Goal: Information Seeking & Learning: Learn about a topic

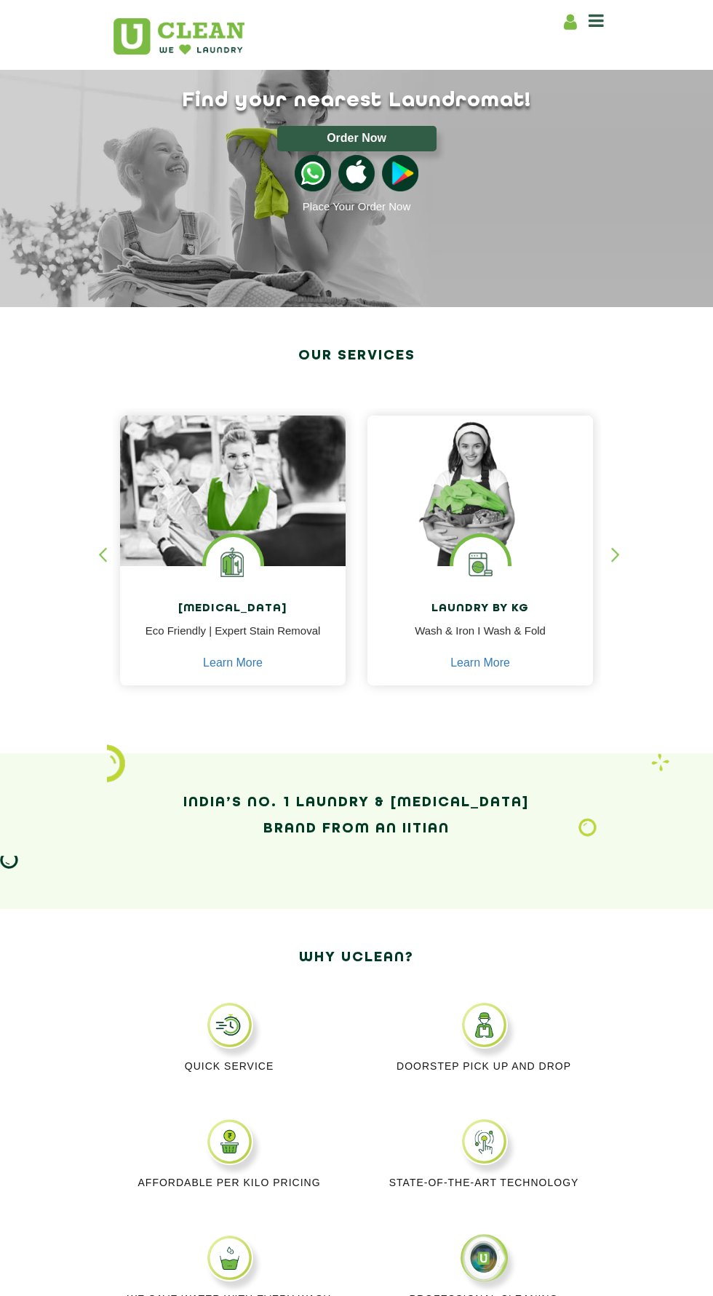
click at [595, 24] on icon at bounding box center [596, 20] width 15 height 17
click at [595, 20] on icon at bounding box center [596, 20] width 15 height 17
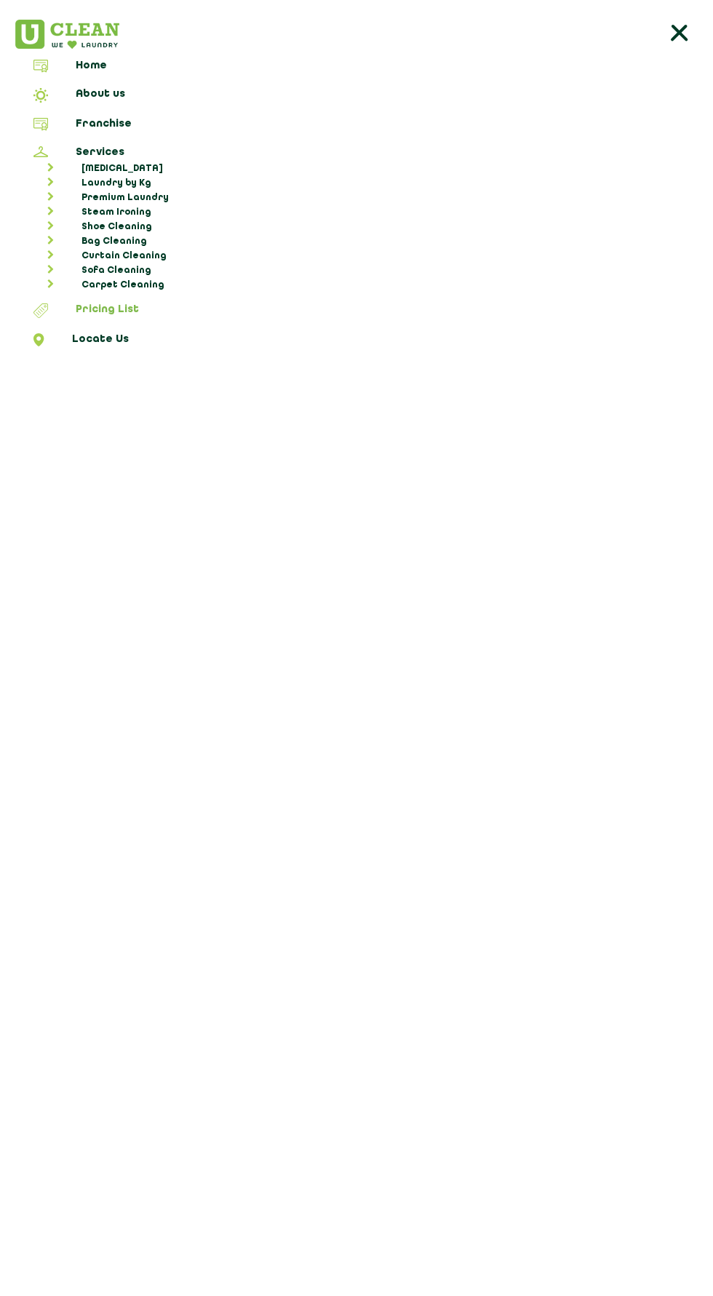
click at [120, 309] on link "Pricing List" at bounding box center [356, 312] width 703 height 19
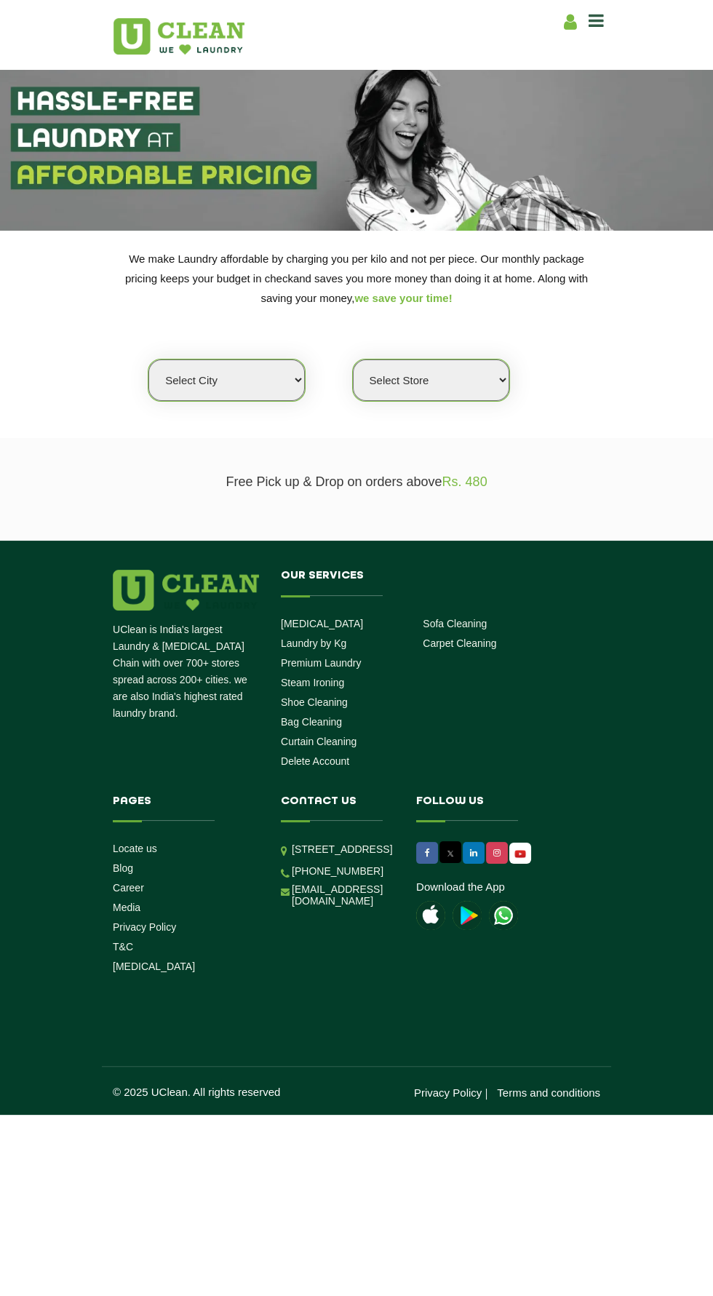
click at [238, 397] on select "Select city Aalo Agartala Agra Ahmedabad Akola Aligarh Alwar - UClean Select Am…" at bounding box center [226, 379] width 156 height 41
select select "40"
click at [148, 359] on select "Select city Aalo Agartala Agra Ahmedabad Akola Aligarh Alwar - UClean Select Am…" at bounding box center [226, 379] width 156 height 41
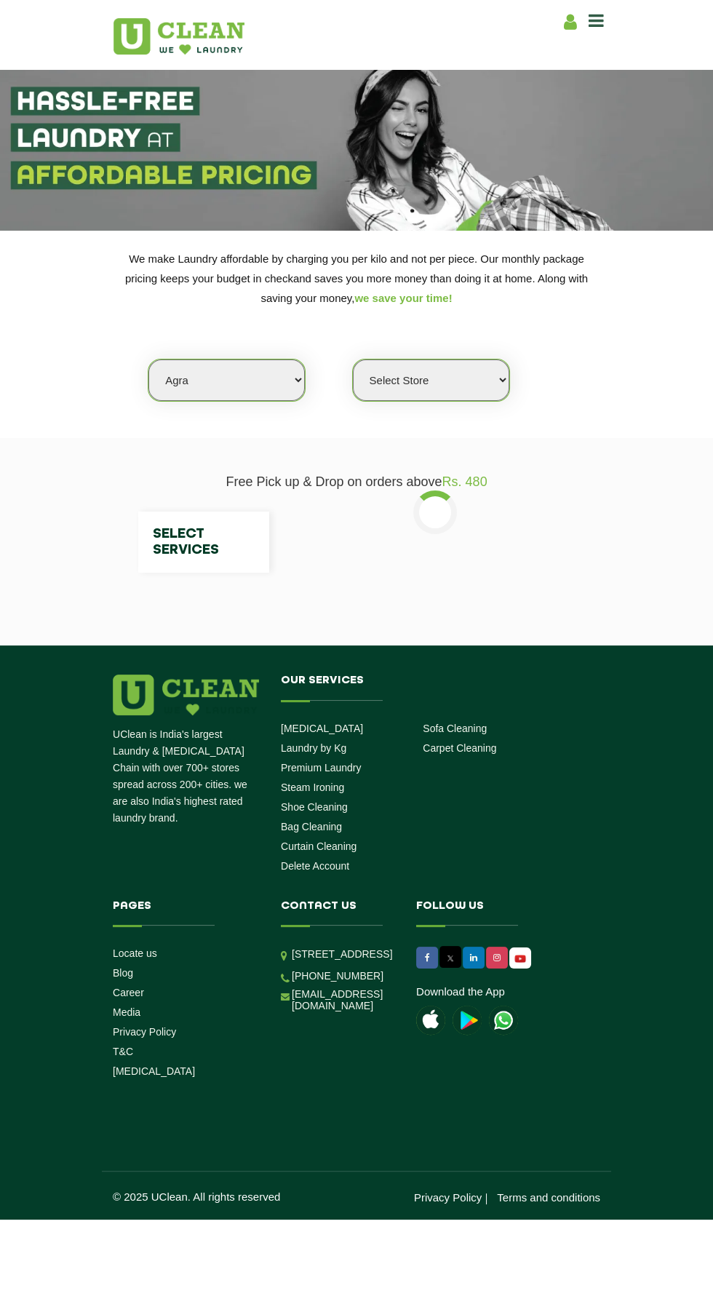
select select "0"
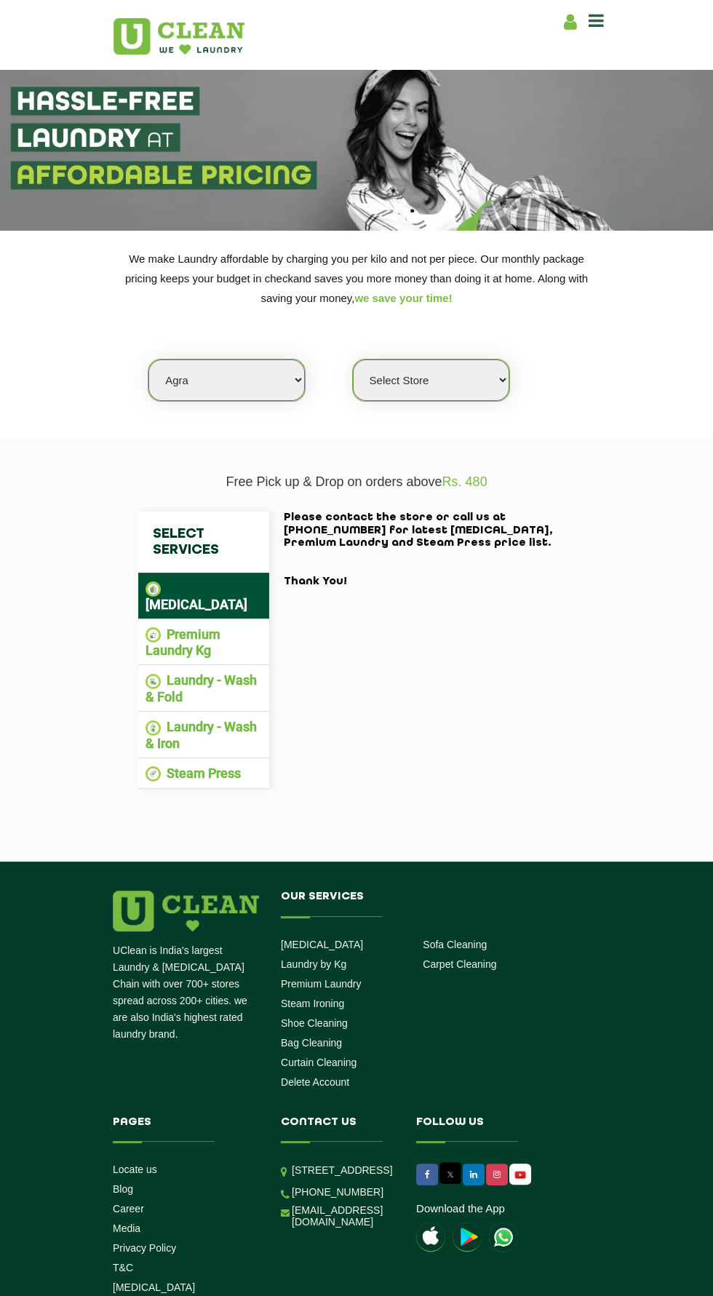
click at [262, 377] on select "Select city Aalo Agartala Agra Ahmedabad Akola Aligarh Alwar - UClean Select Am…" at bounding box center [226, 379] width 156 height 41
select select "6"
click at [148, 359] on select "Select city Aalo Agartala Agra Ahmedabad Akola Aligarh Alwar - UClean Select Am…" at bounding box center [226, 379] width 156 height 41
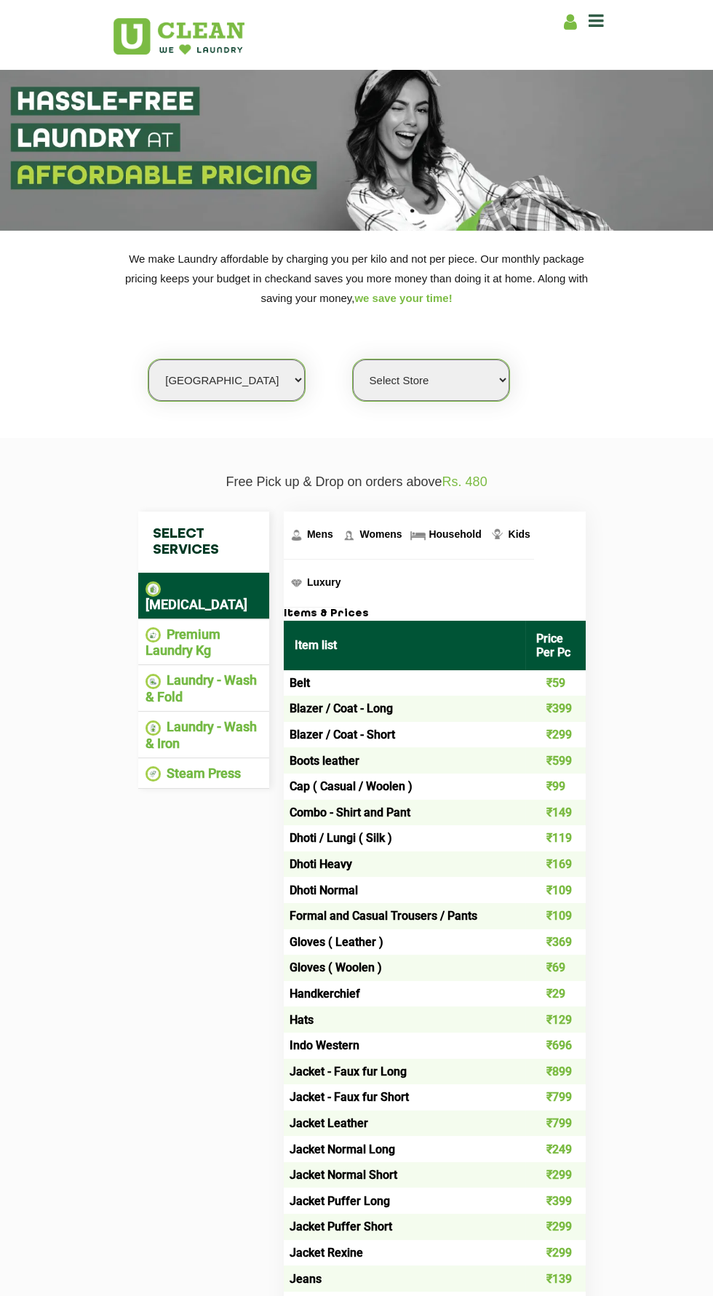
click at [455, 379] on select "Select Store UClean Bhartiya city UClean Hunasamaranahalli UClean KR Puram Beng…" at bounding box center [431, 379] width 156 height 41
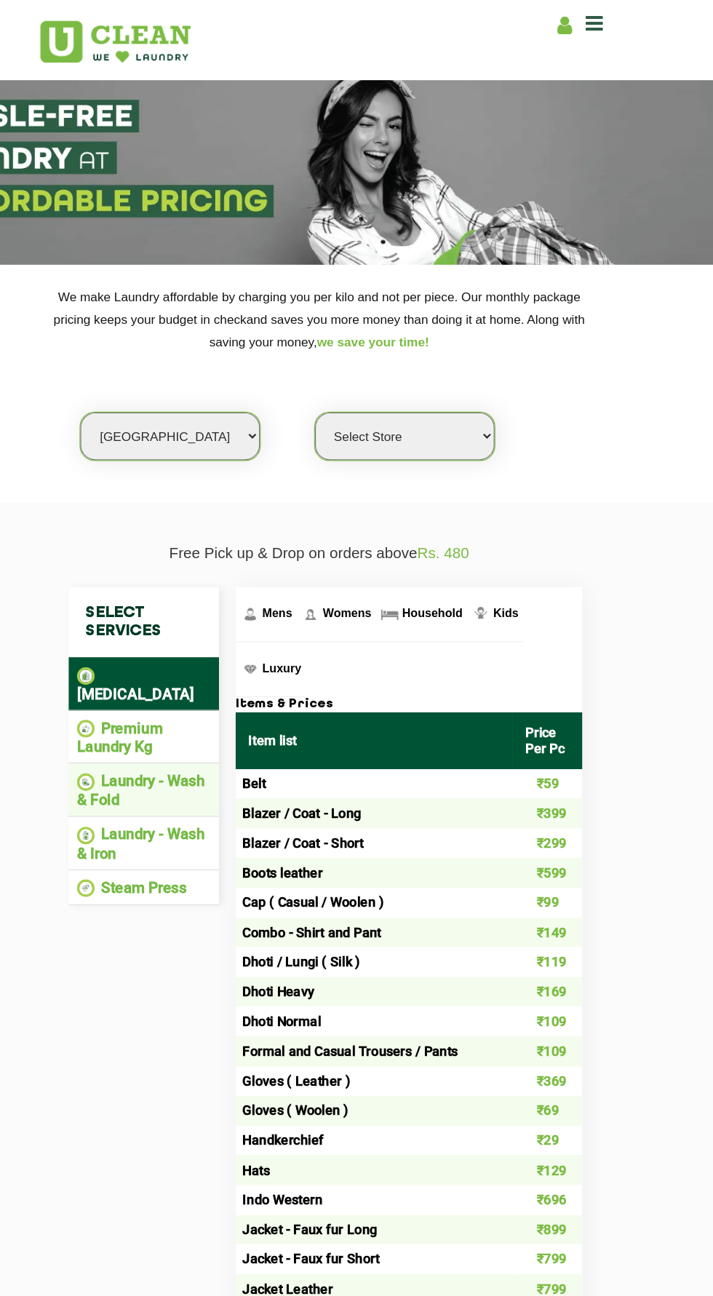
click at [182, 680] on li "Laundry - Wash & Fold" at bounding box center [204, 688] width 116 height 32
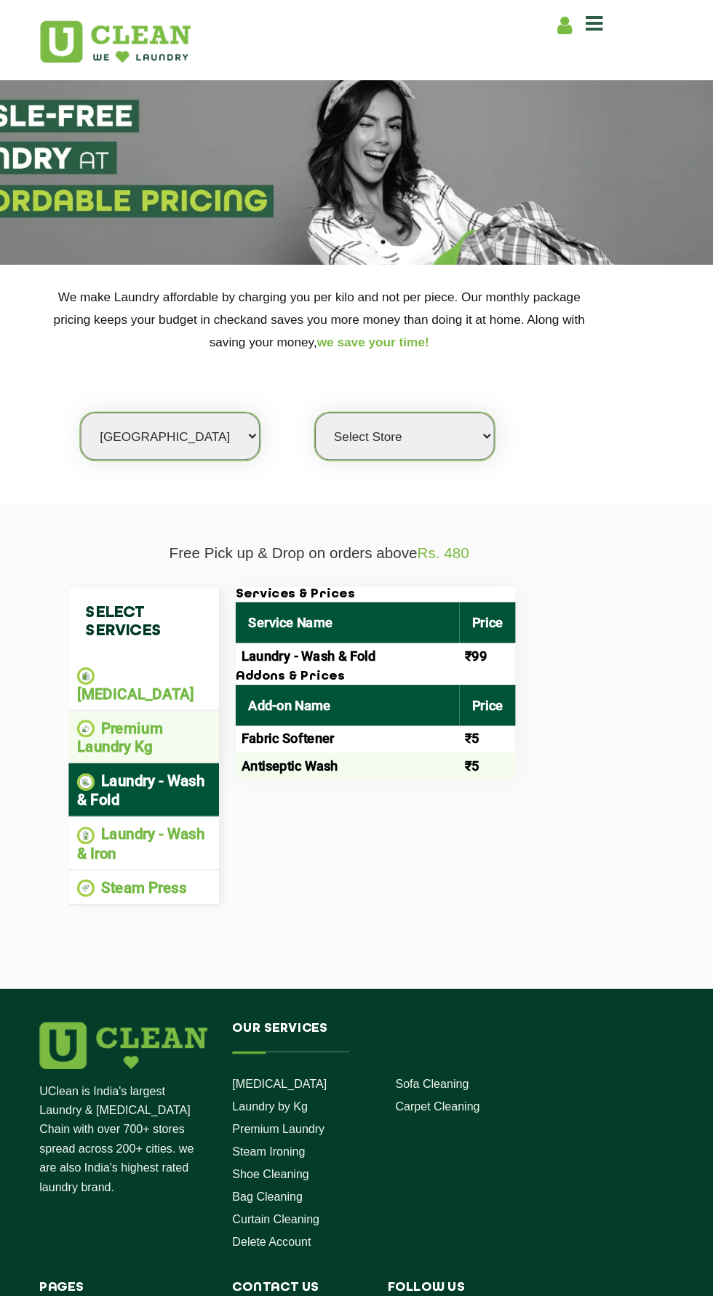
click at [184, 631] on li "Premium Laundry Kg" at bounding box center [204, 643] width 116 height 32
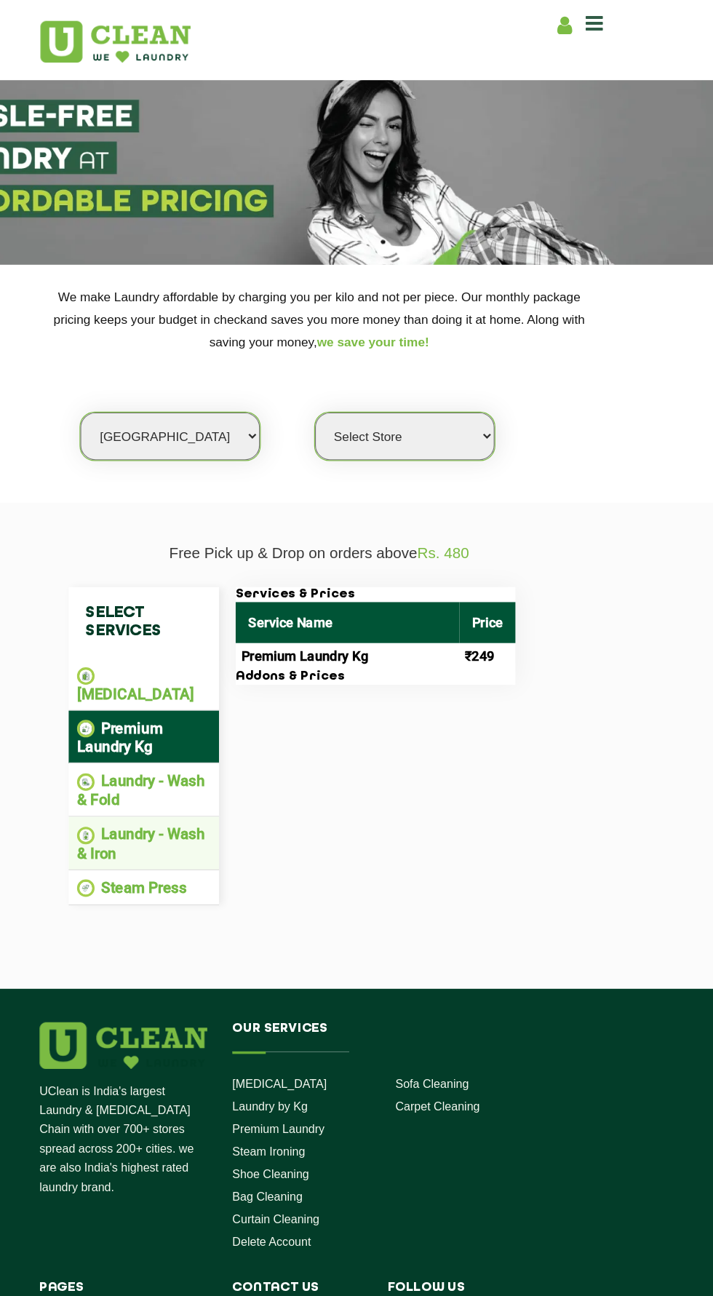
click at [188, 719] on li "Laundry - Wash & Iron" at bounding box center [204, 735] width 116 height 32
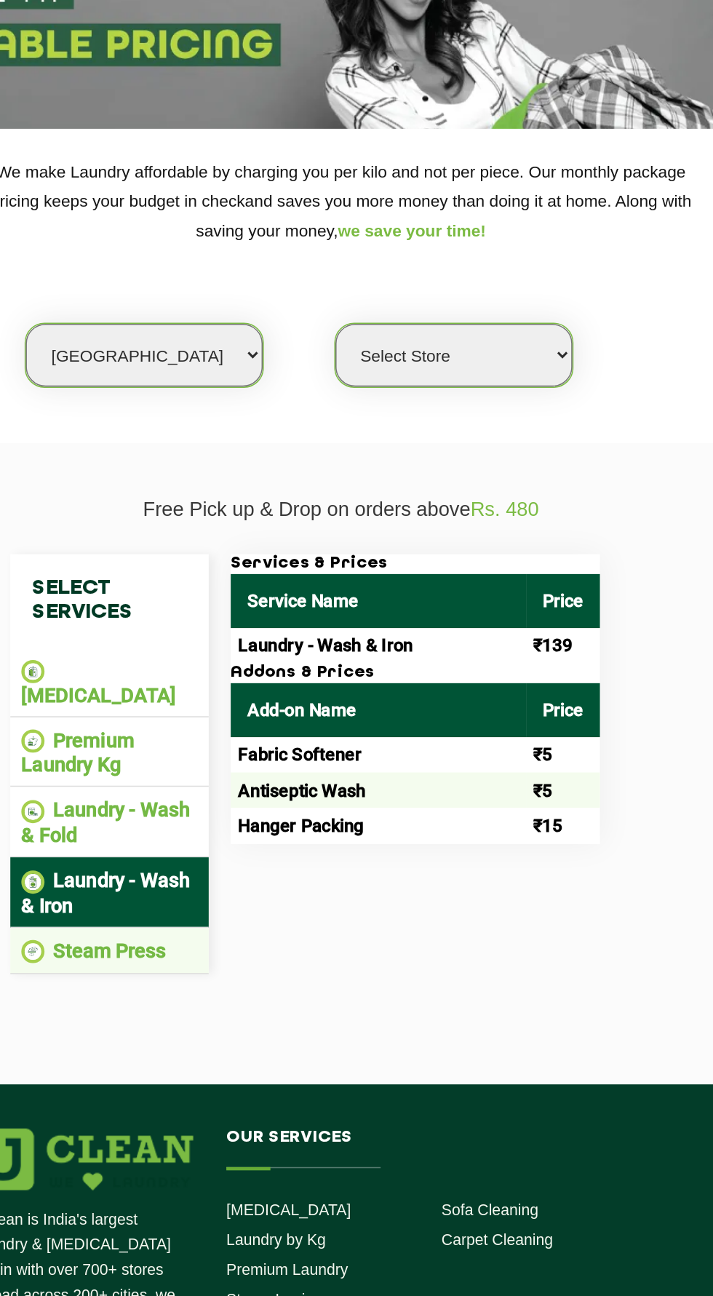
click at [187, 766] on li "Steam Press" at bounding box center [204, 774] width 116 height 17
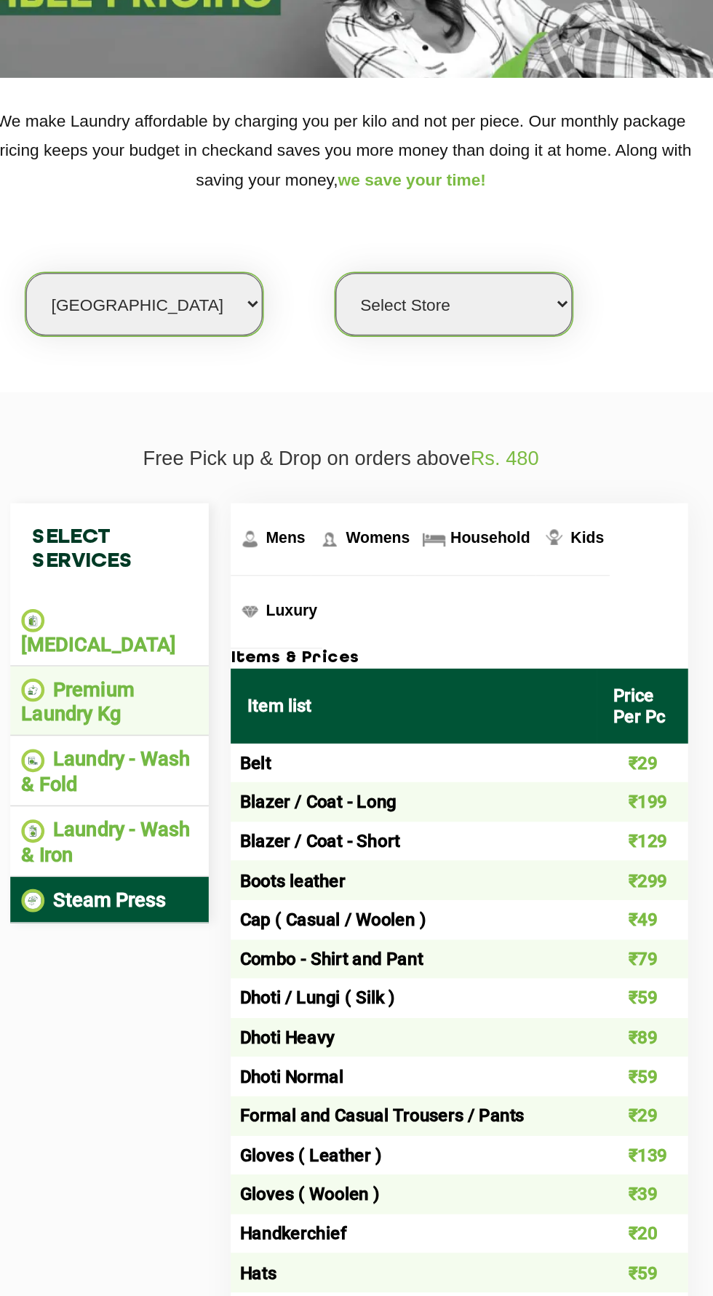
click at [167, 636] on li "Premium Laundry Kg" at bounding box center [204, 643] width 116 height 32
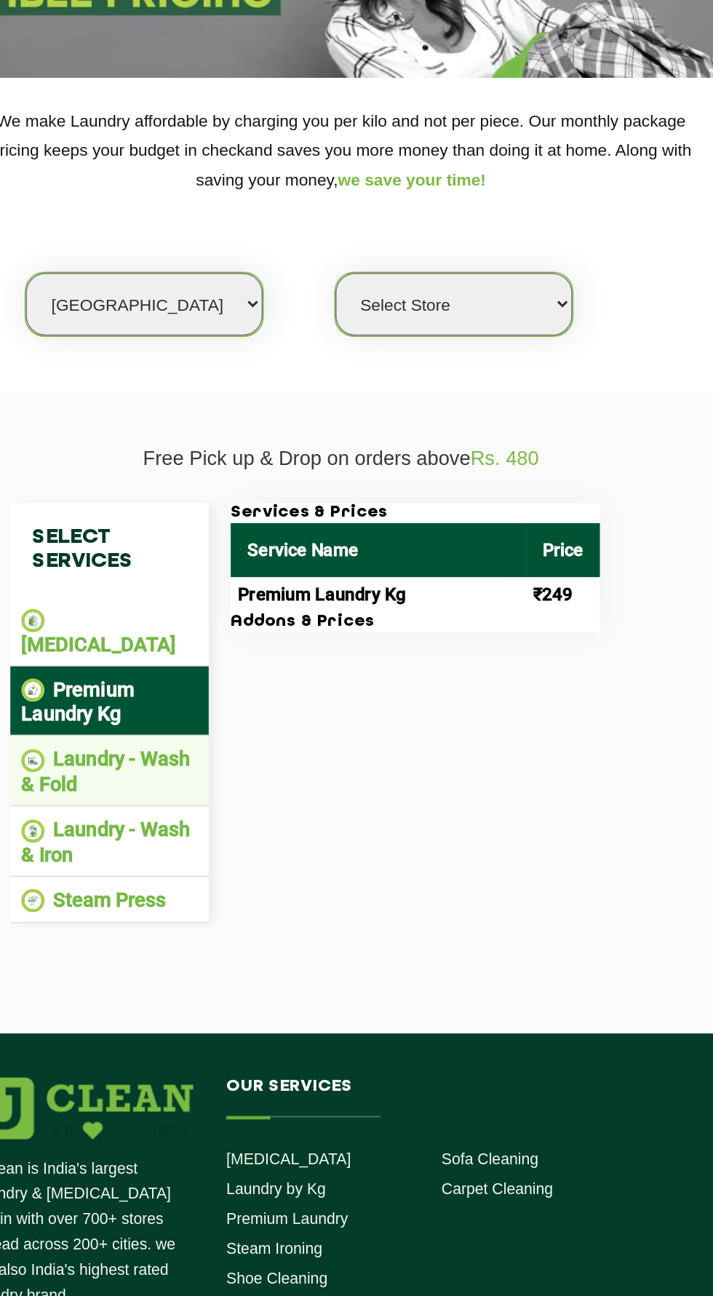
click at [183, 676] on li "Laundry - Wash & Fold" at bounding box center [204, 688] width 116 height 32
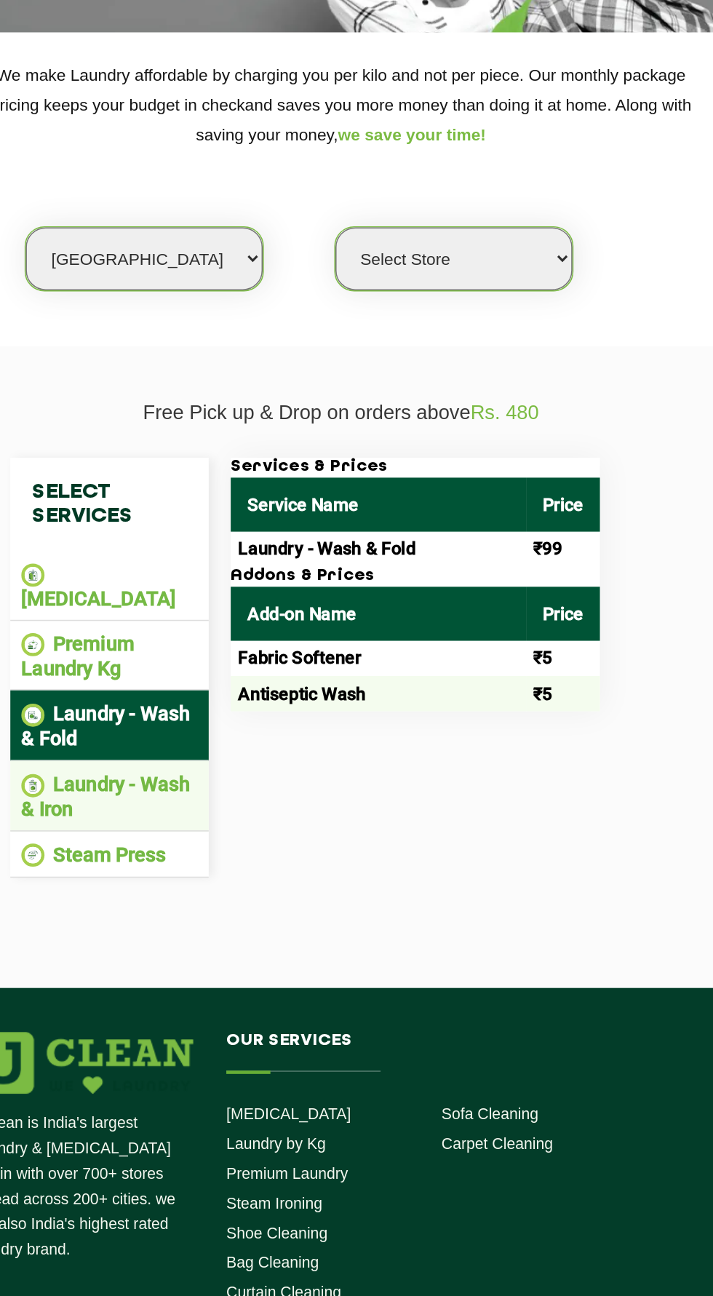
click at [194, 728] on li "Laundry - Wash & Iron" at bounding box center [204, 735] width 116 height 32
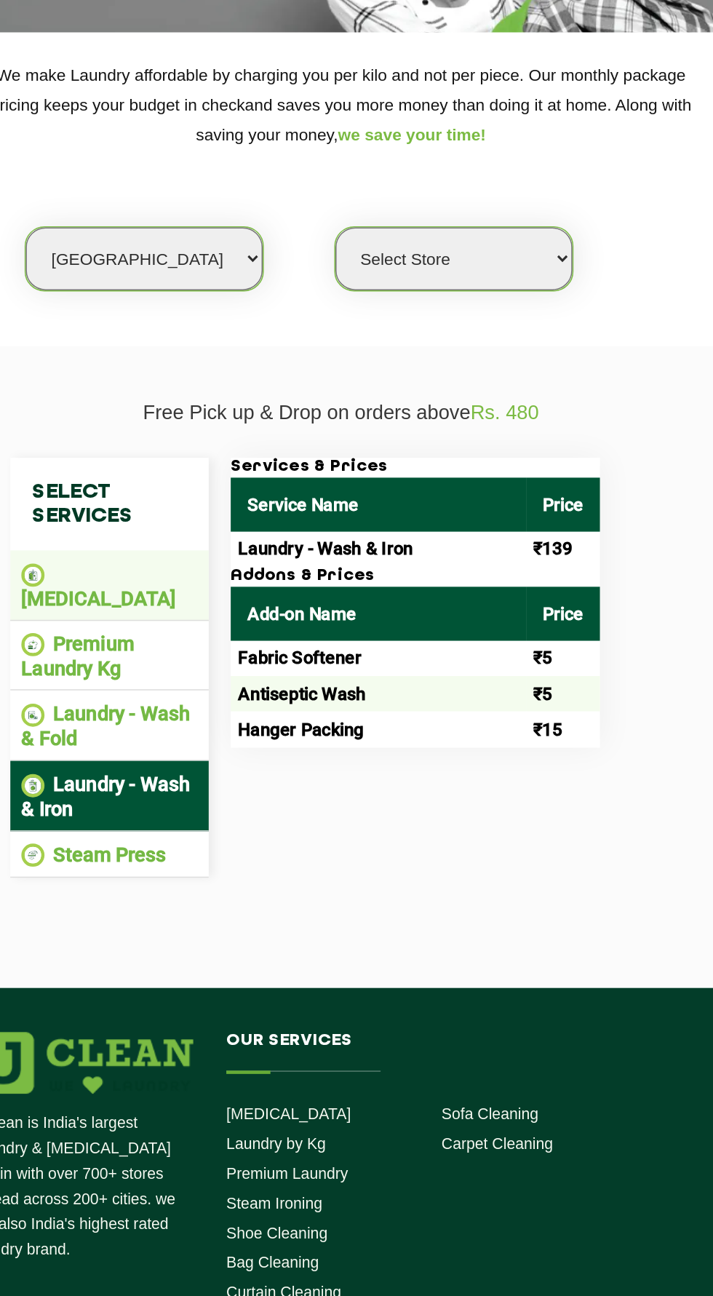
click at [169, 590] on li "[MEDICAL_DATA]" at bounding box center [204, 596] width 116 height 32
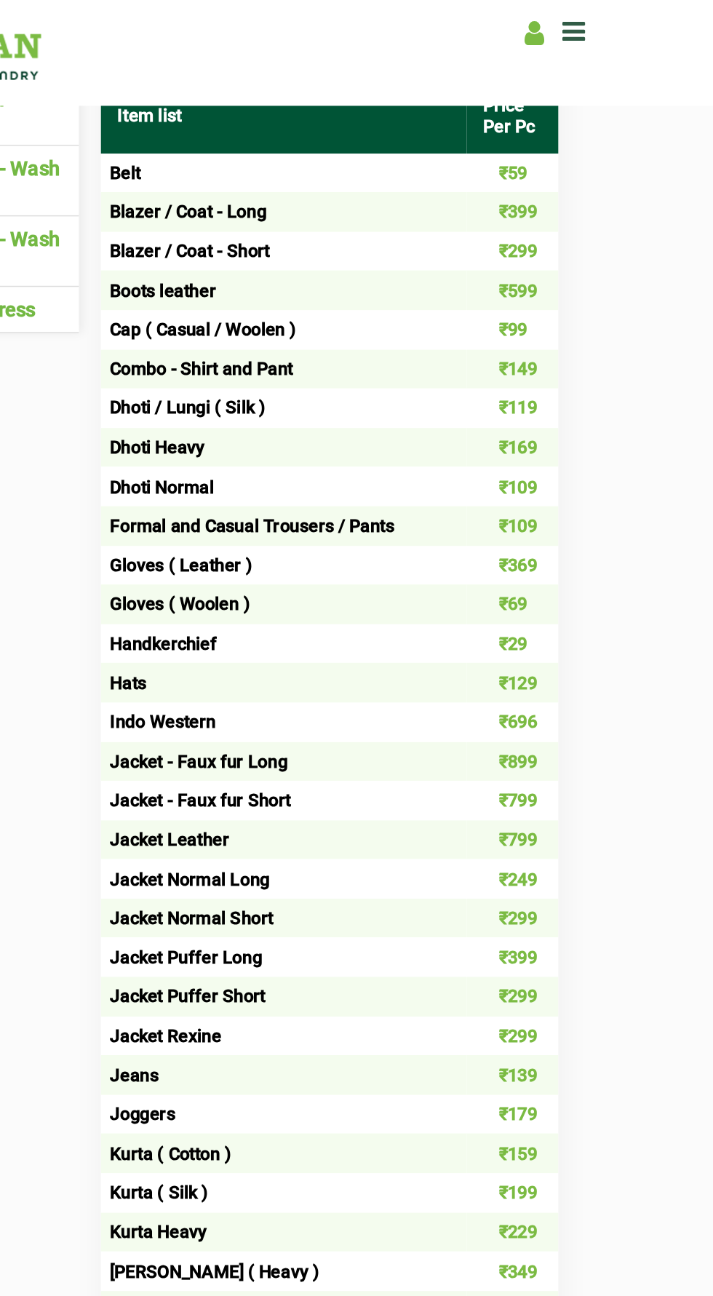
scroll to position [517, 0]
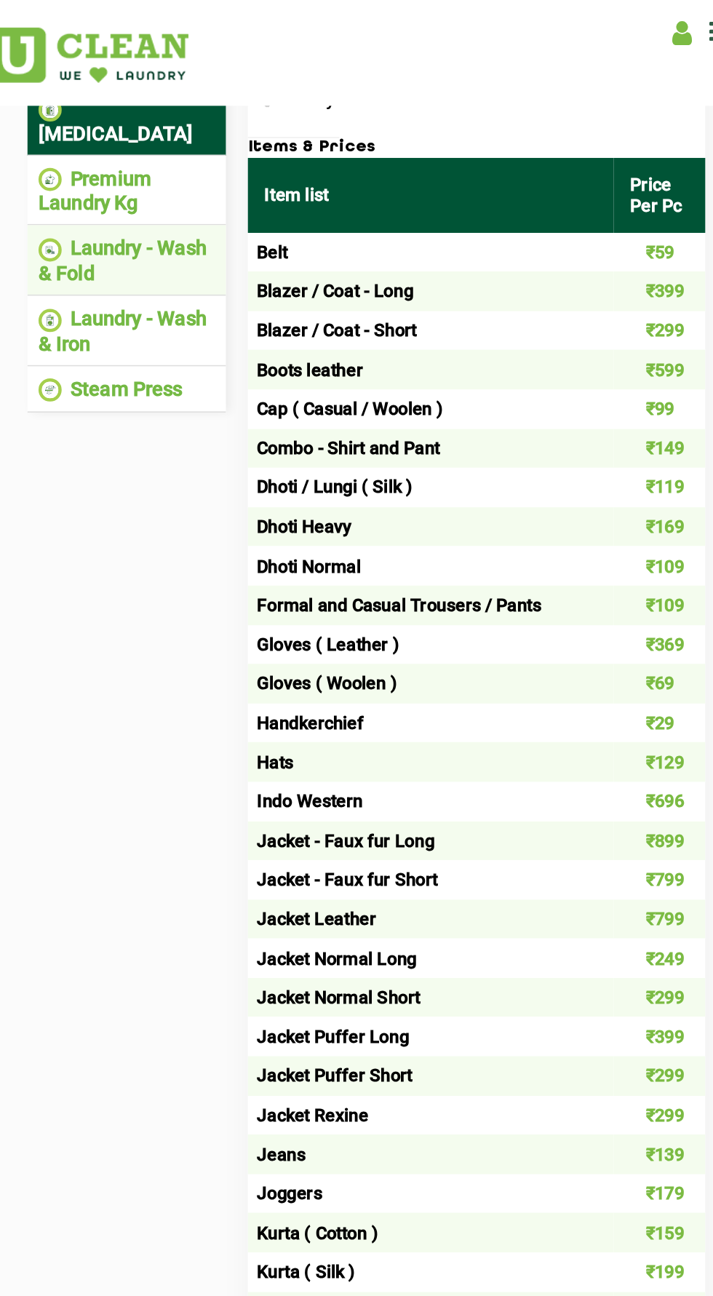
click at [146, 156] on li "Laundry - Wash & Fold" at bounding box center [204, 172] width 116 height 32
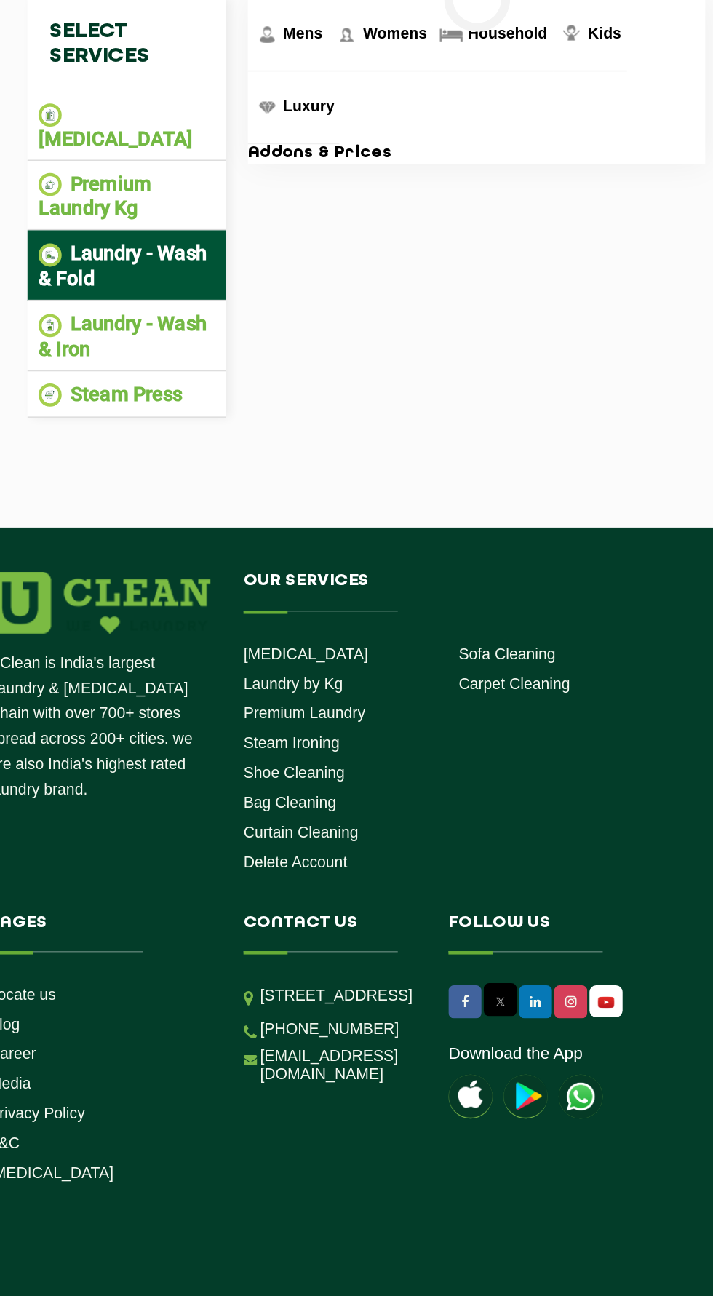
scroll to position [143, 0]
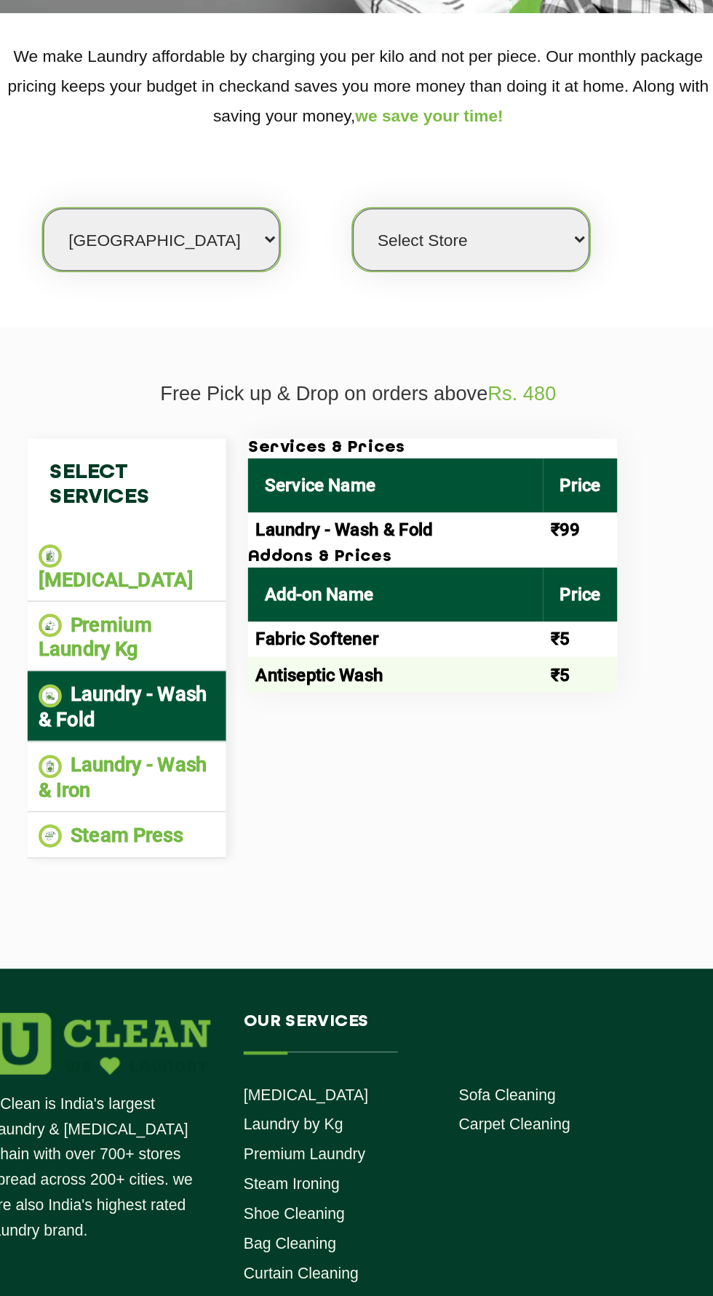
click at [421, 230] on select "Select Store UClean Bhartiya city UClean Hunasamaranahalli UClean KR Puram Beng…" at bounding box center [431, 240] width 156 height 41
select select "413"
click at [353, 220] on select "Select Store UClean Bhartiya city UClean Hunasamaranahalli UClean KR Puram Beng…" at bounding box center [431, 240] width 156 height 41
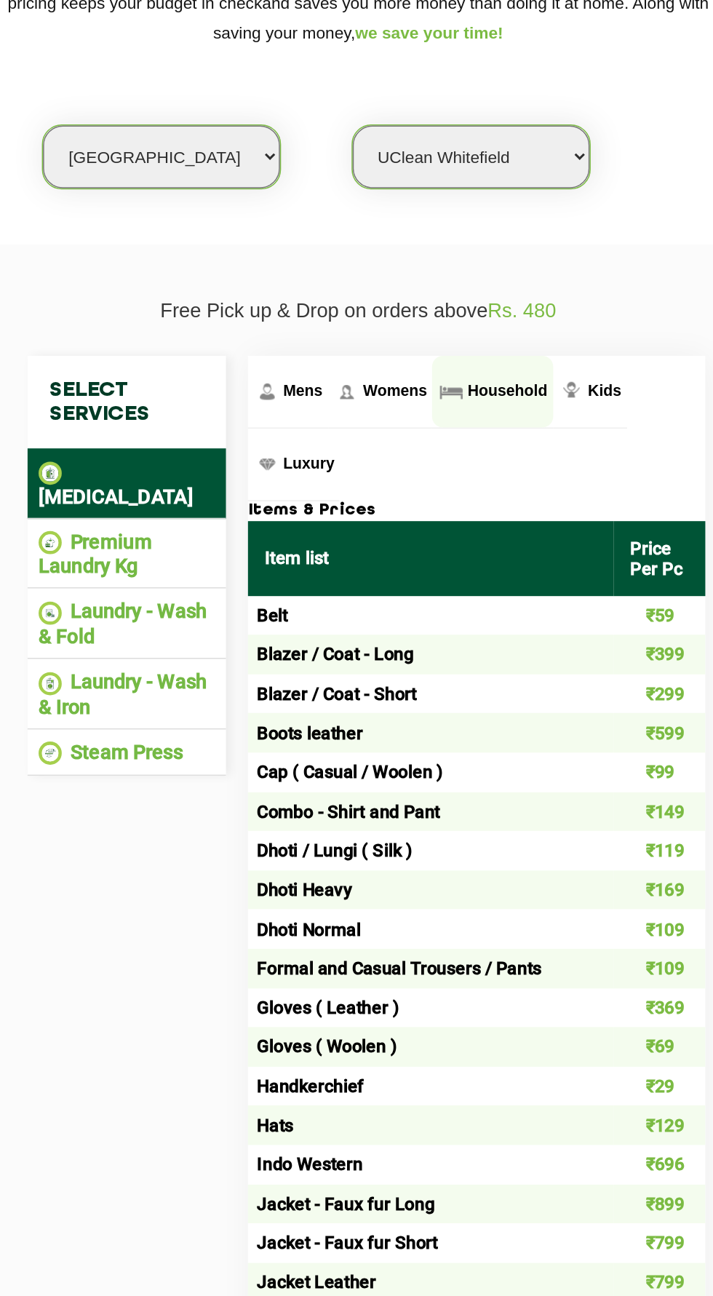
click at [455, 382] on link "Household" at bounding box center [444, 392] width 79 height 47
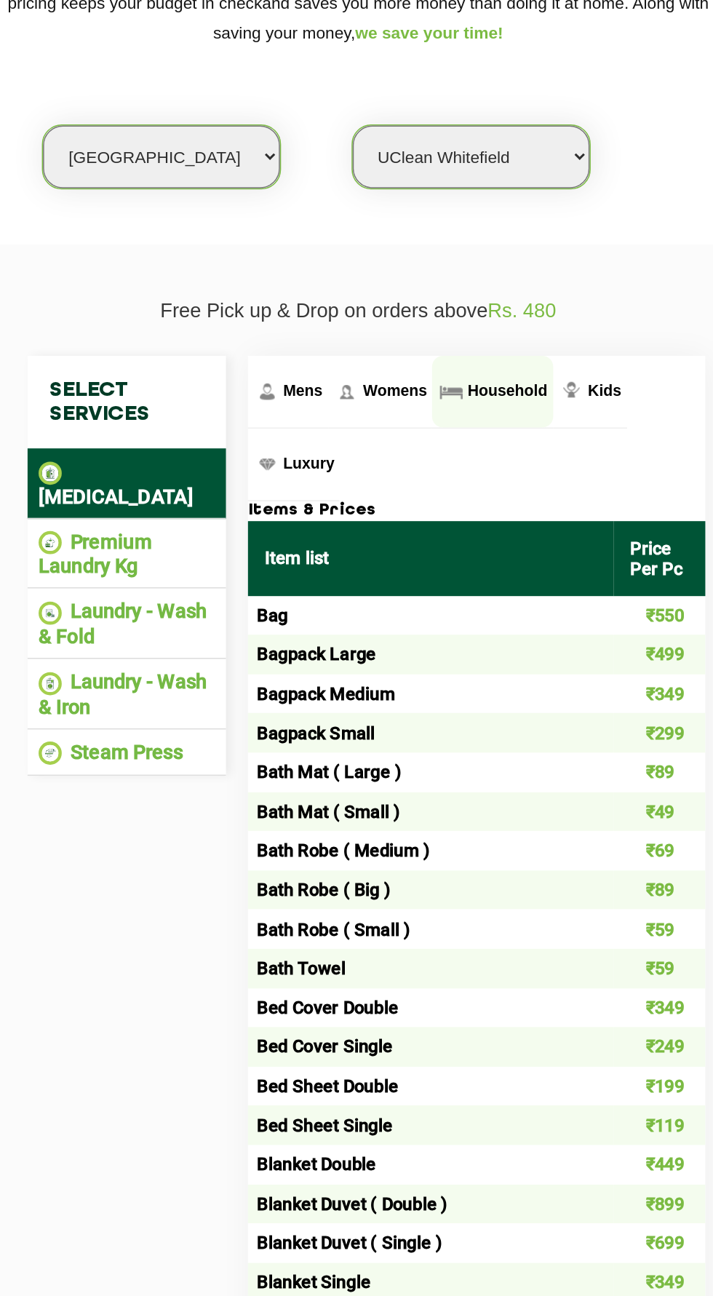
click at [436, 386] on span "Household" at bounding box center [455, 392] width 52 height 12
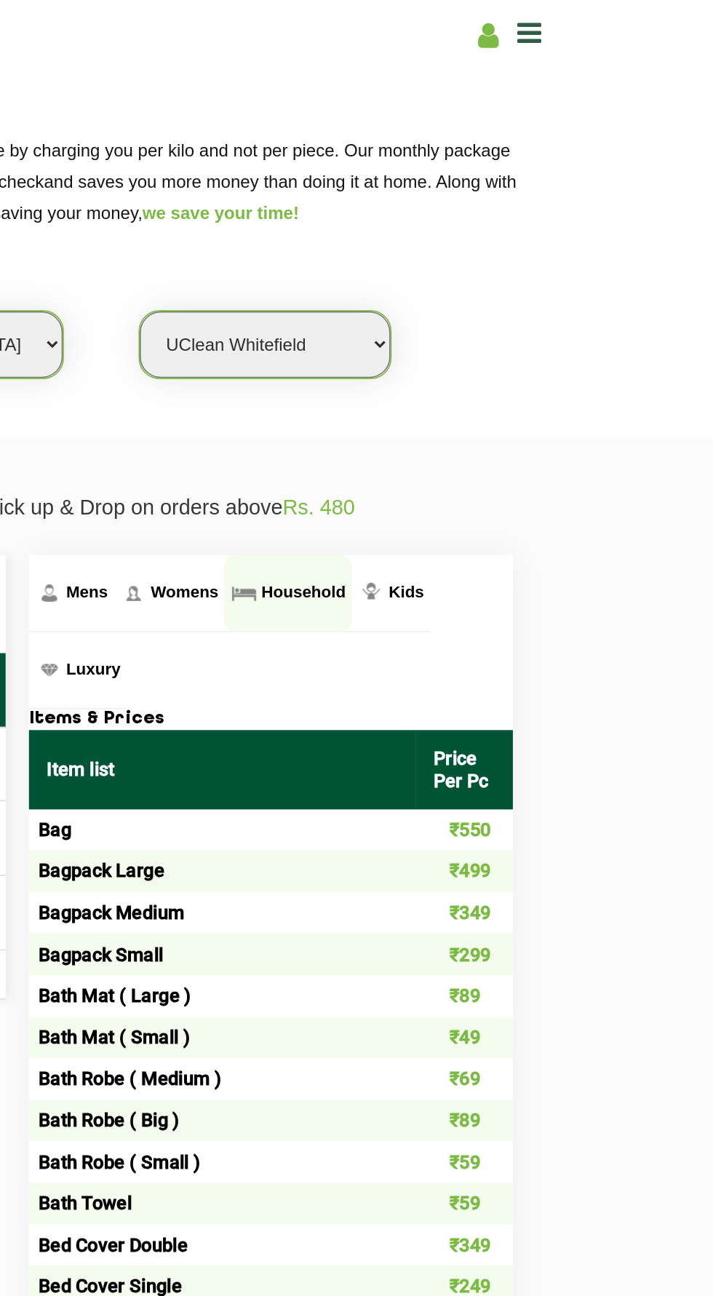
scroll to position [164, 0]
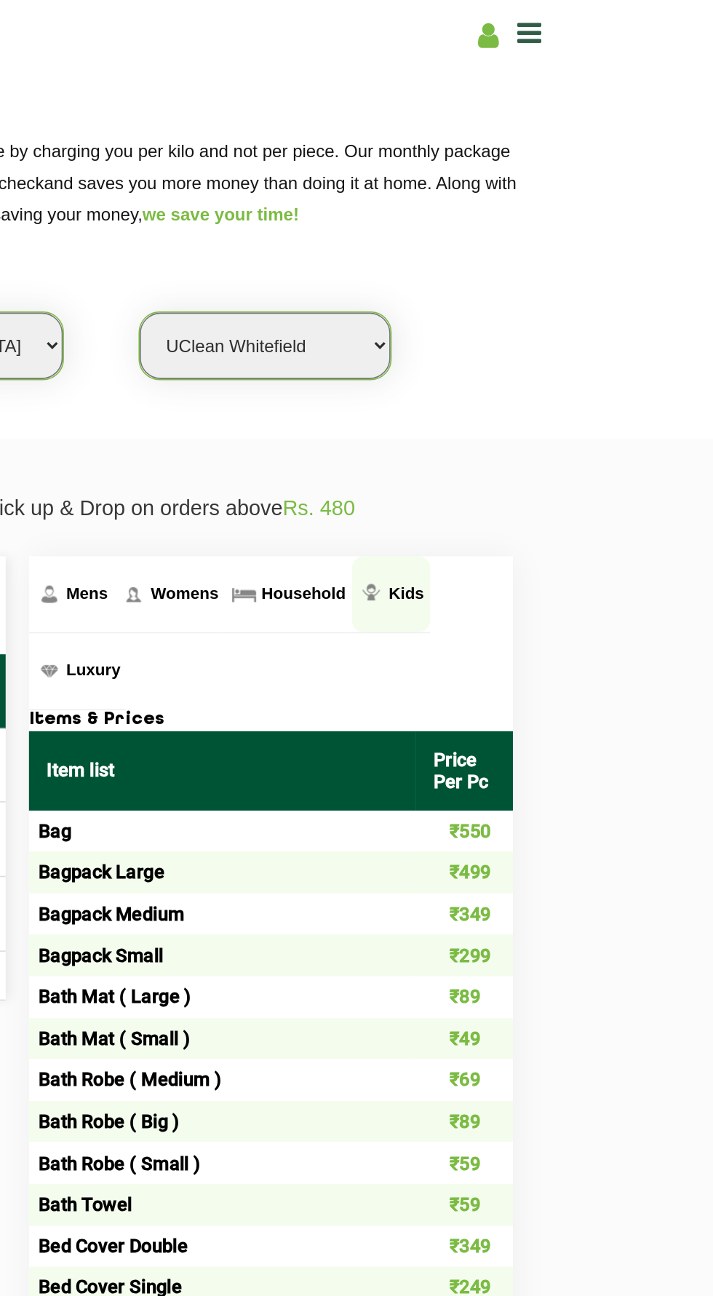
click at [510, 366] on span "Kids" at bounding box center [519, 370] width 22 height 12
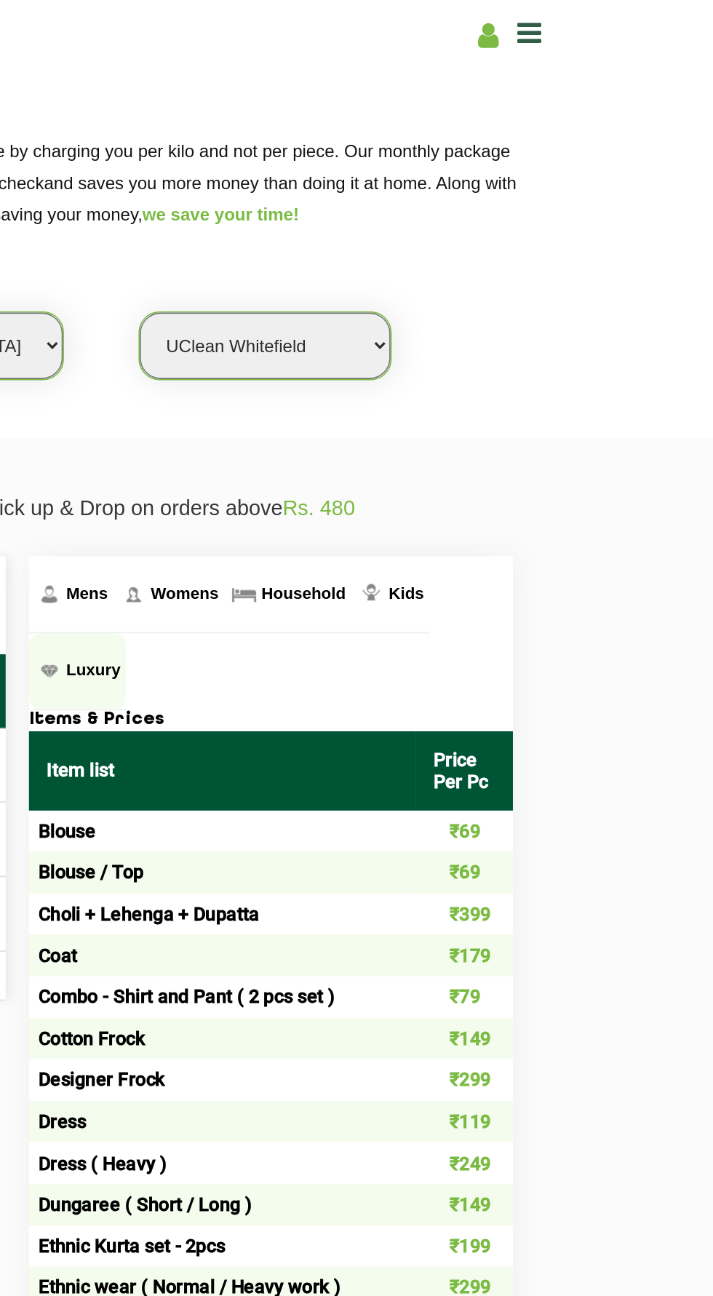
click at [341, 412] on span "Luxury" at bounding box center [324, 418] width 34 height 12
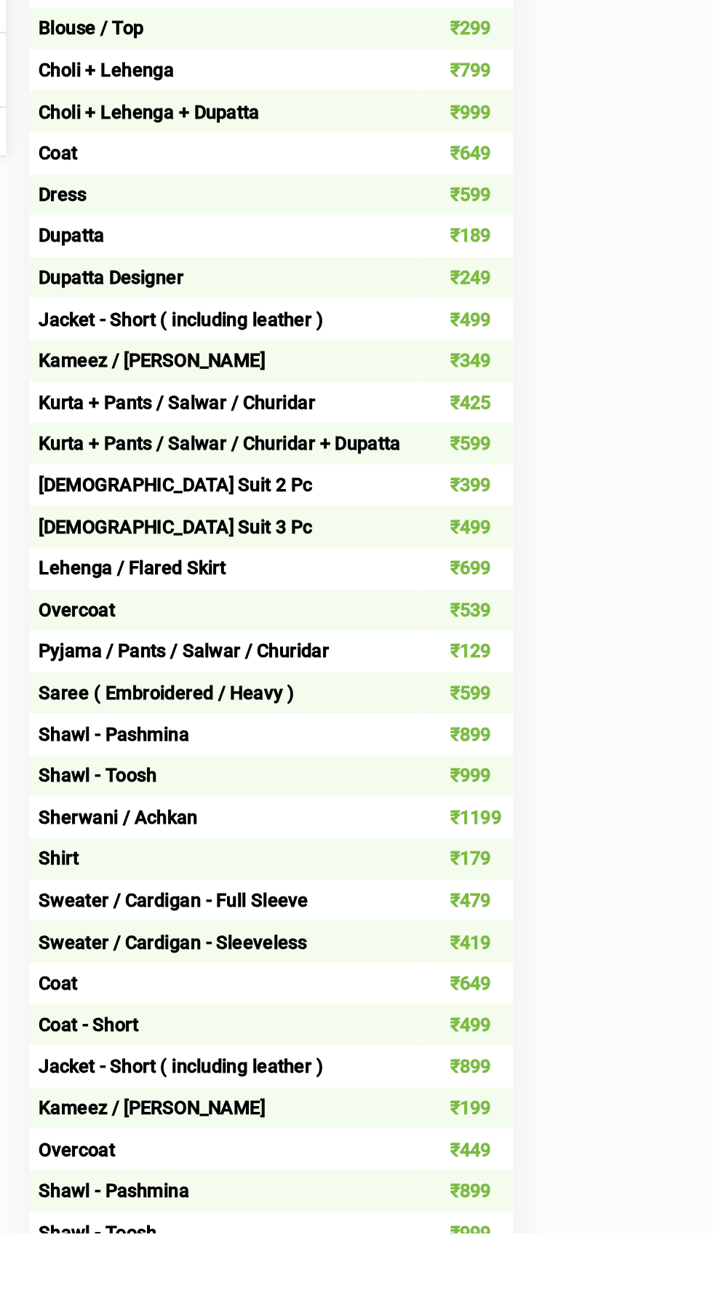
scroll to position [0, 0]
